Goal: Transaction & Acquisition: Obtain resource

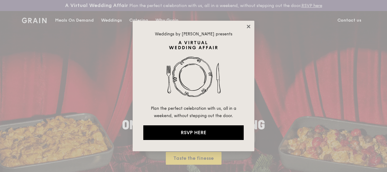
click at [250, 27] on icon at bounding box center [248, 26] width 5 height 5
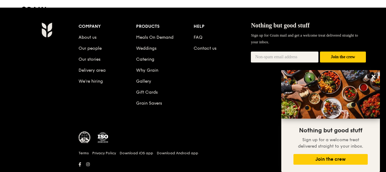
scroll to position [626, 0]
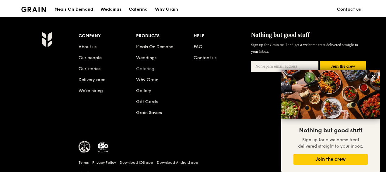
click at [150, 71] on link "Catering" at bounding box center [145, 68] width 18 height 5
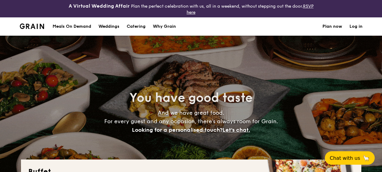
select select
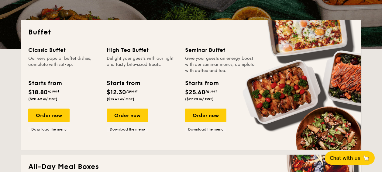
scroll to position [152, 0]
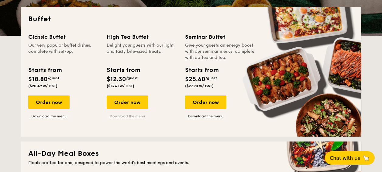
click at [128, 116] on link "Download the menu" at bounding box center [127, 115] width 41 height 5
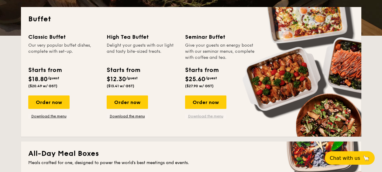
click at [208, 117] on link "Download the menu" at bounding box center [205, 115] width 41 height 5
